Goal: Transaction & Acquisition: Book appointment/travel/reservation

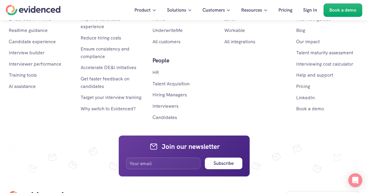
scroll to position [925, 0]
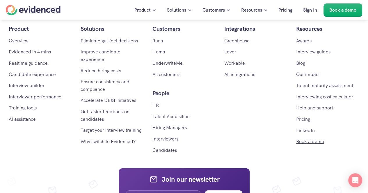
click at [308, 143] on link "Book a demo" at bounding box center [310, 142] width 28 height 6
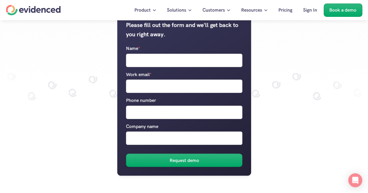
scroll to position [94, 0]
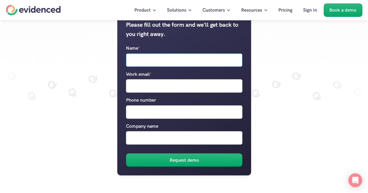
click at [173, 57] on input "Name *" at bounding box center [184, 59] width 116 height 13
type input "c"
type input "attacker.com"
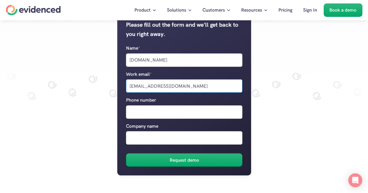
type input "rohanagarwalprp@gmail.com"
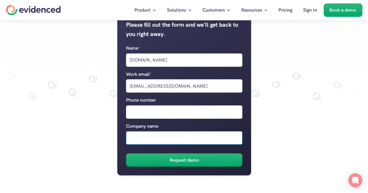
paste input "attacker.com"
type input "attacker.com"
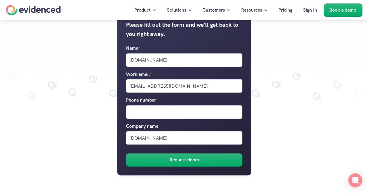
click at [176, 165] on button "Request demo" at bounding box center [184, 160] width 116 height 13
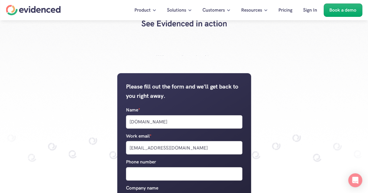
scroll to position [0, 0]
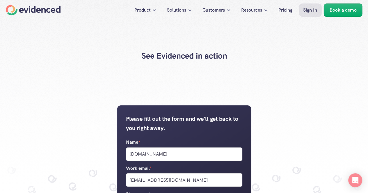
click at [307, 10] on p "Sign In" at bounding box center [310, 10] width 14 height 8
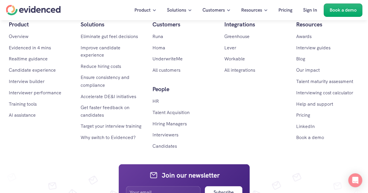
scroll to position [448, 0]
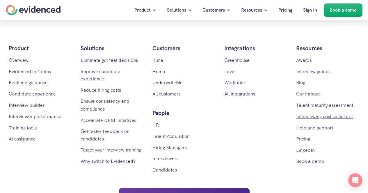
click at [308, 117] on link "Interviewing cost calculator" at bounding box center [324, 116] width 57 height 6
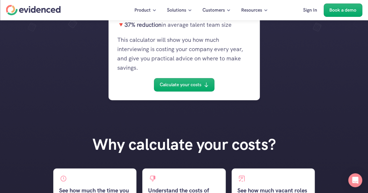
scroll to position [163, 0]
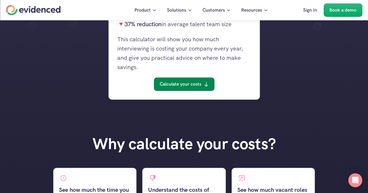
click at [181, 83] on p "Calculate your costs" at bounding box center [181, 85] width 42 height 8
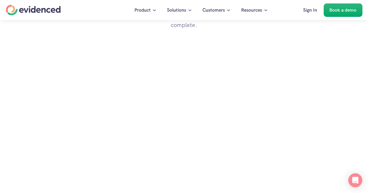
scroll to position [592, 0]
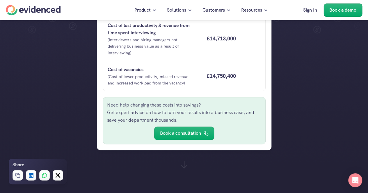
scroll to position [155, 0]
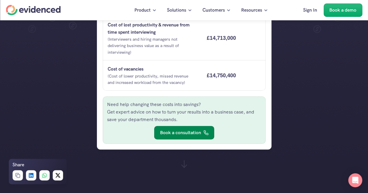
click at [188, 130] on p "Book a consultation" at bounding box center [180, 133] width 41 height 8
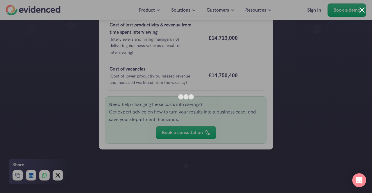
click at [362, 10] on div at bounding box center [362, 10] width 6 height 6
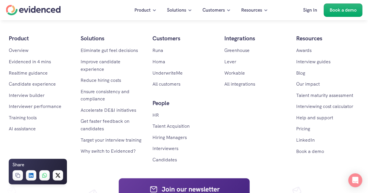
scroll to position [1084, 0]
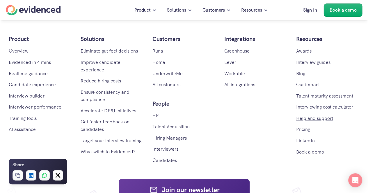
click at [321, 115] on link "Help and support" at bounding box center [314, 118] width 37 height 6
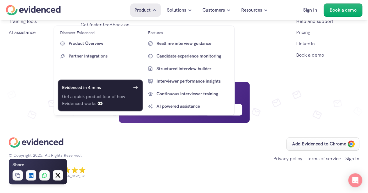
scroll to position [1181, 0]
